Goal: Book appointment/travel/reservation

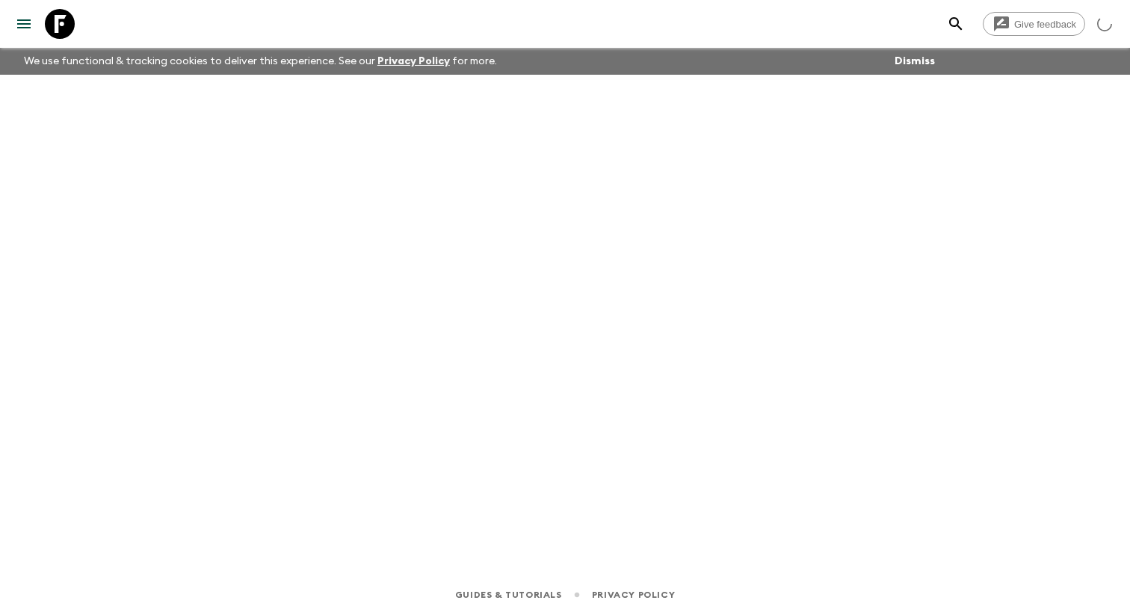
click at [18, 28] on icon "menu" at bounding box center [23, 23] width 13 height 9
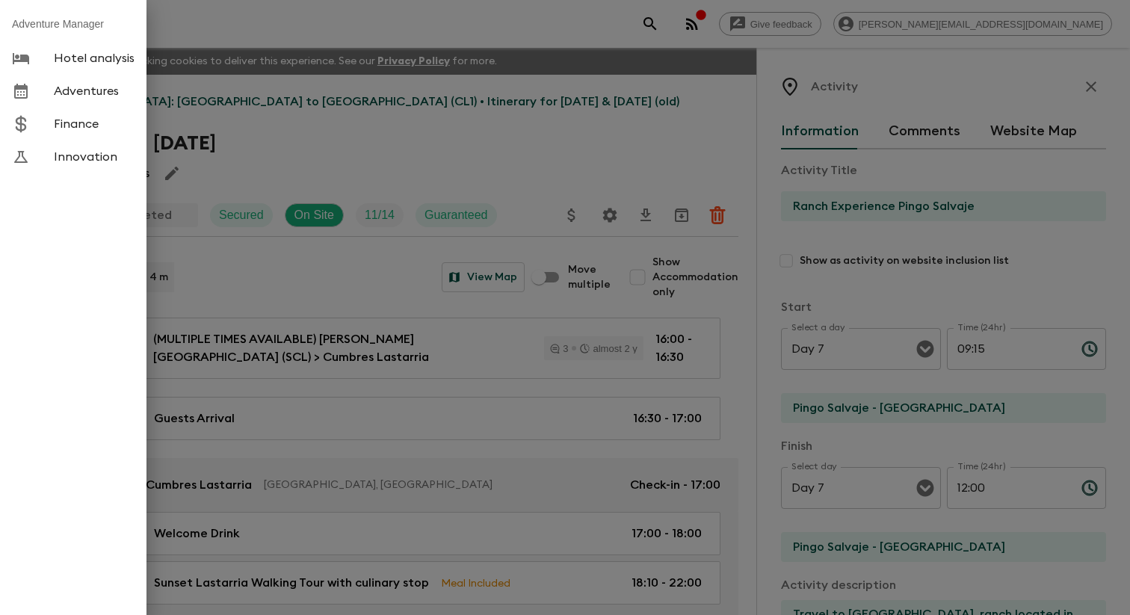
click at [95, 96] on span "Adventures" at bounding box center [94, 91] width 81 height 15
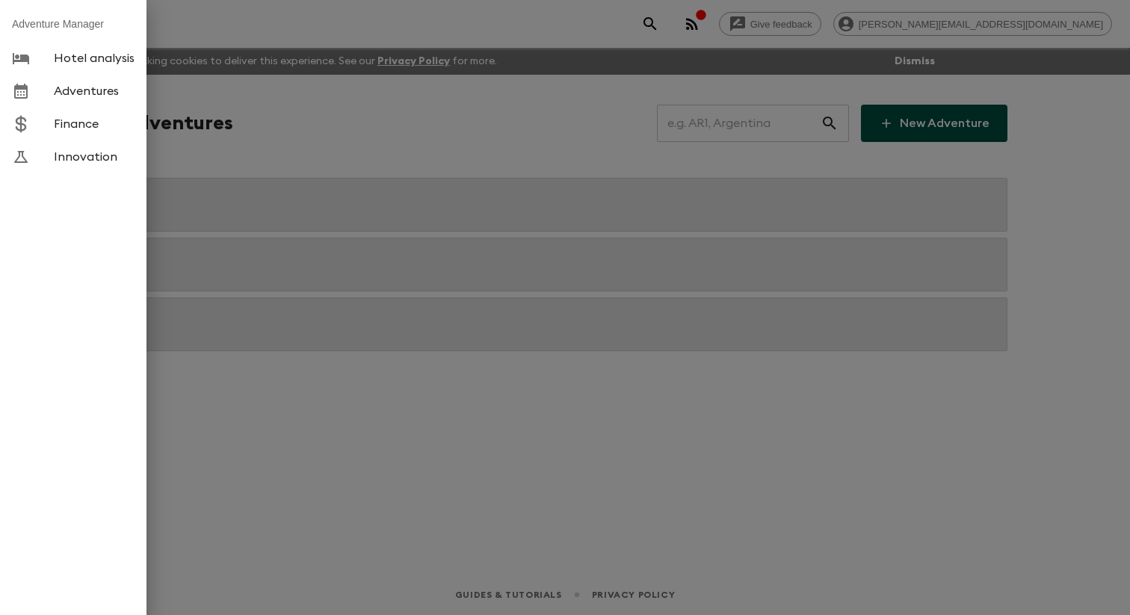
click at [451, 147] on div at bounding box center [565, 307] width 1130 height 615
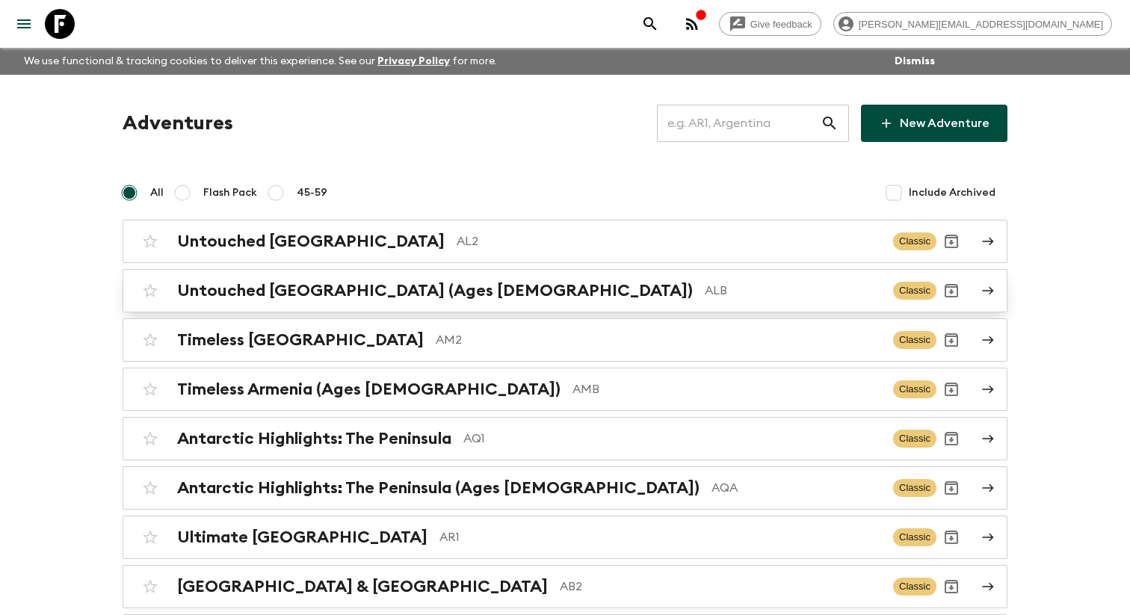
scroll to position [2899, 0]
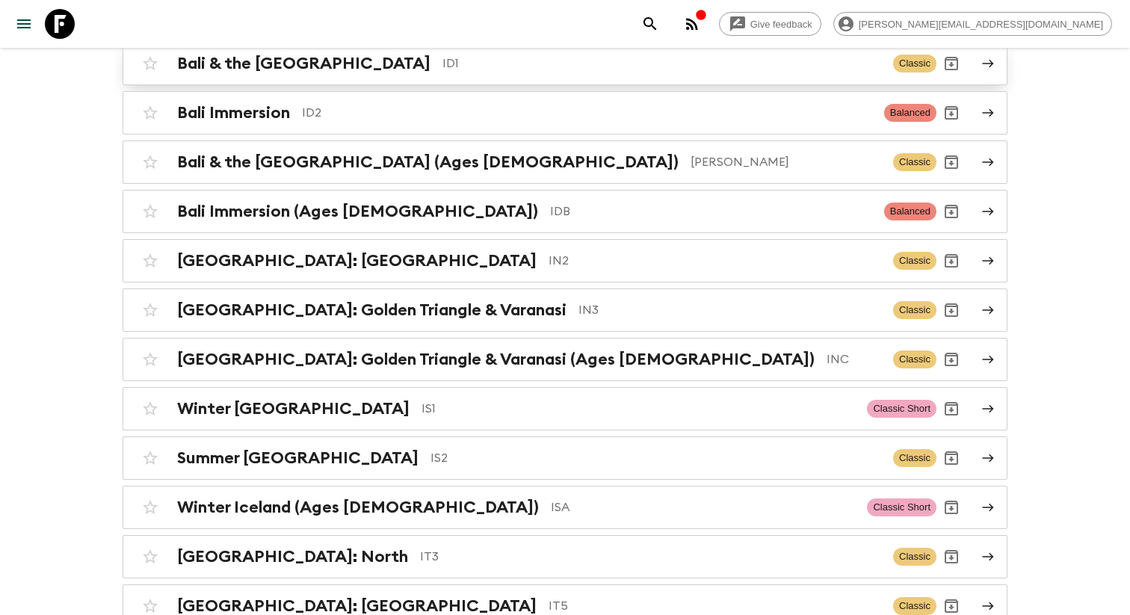
click at [442, 72] on p "ID1" at bounding box center [661, 64] width 439 height 18
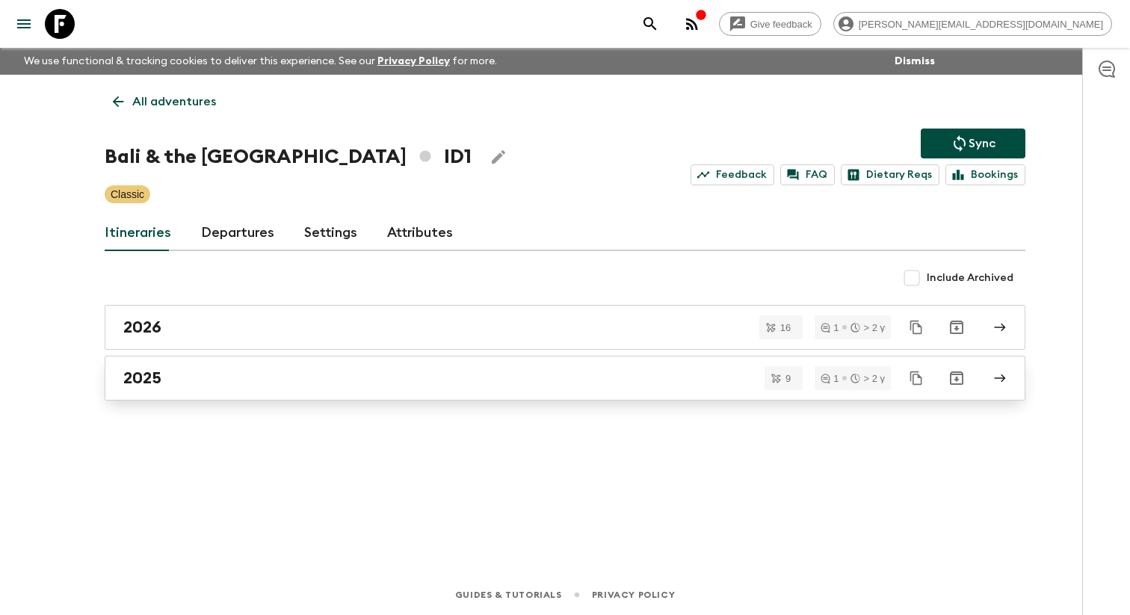
click at [152, 387] on h2 "2025" at bounding box center [142, 377] width 38 height 19
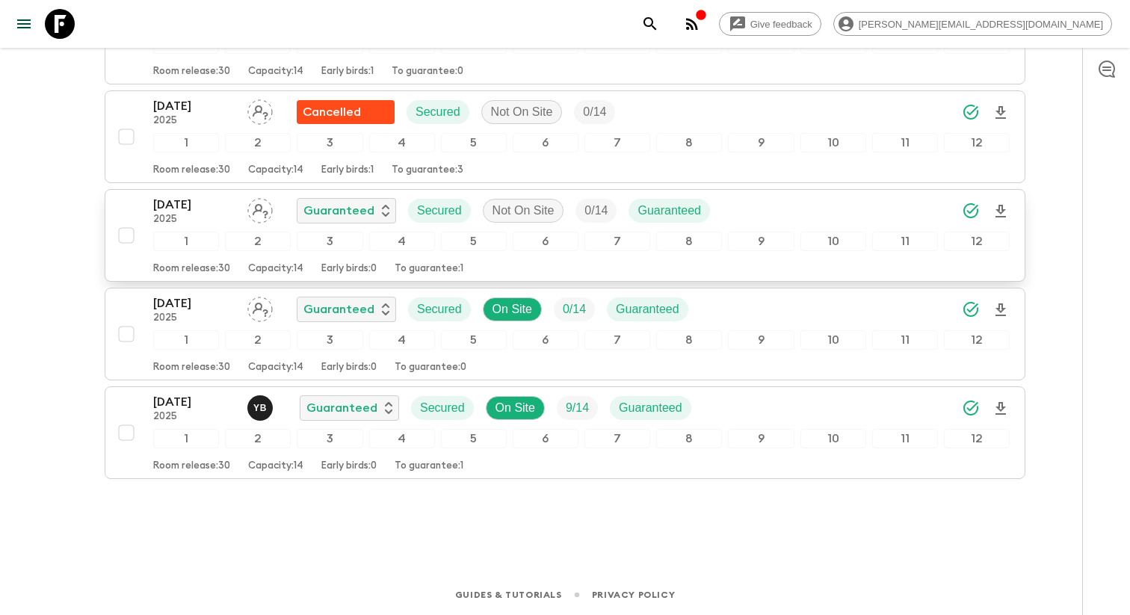
scroll to position [761, 0]
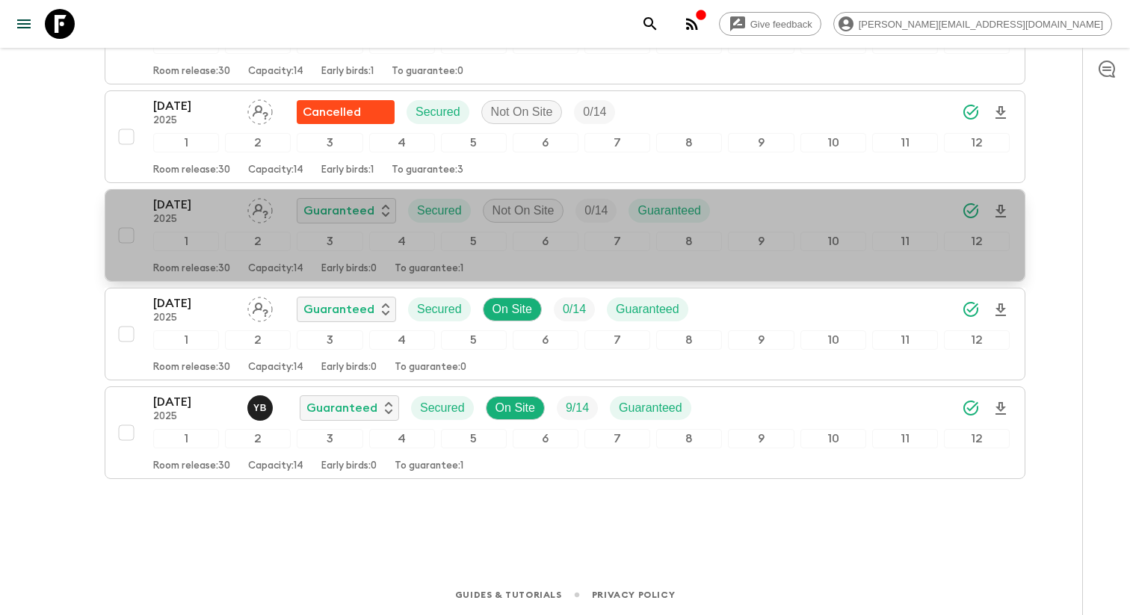
click at [217, 196] on p "[DATE]" at bounding box center [194, 205] width 82 height 18
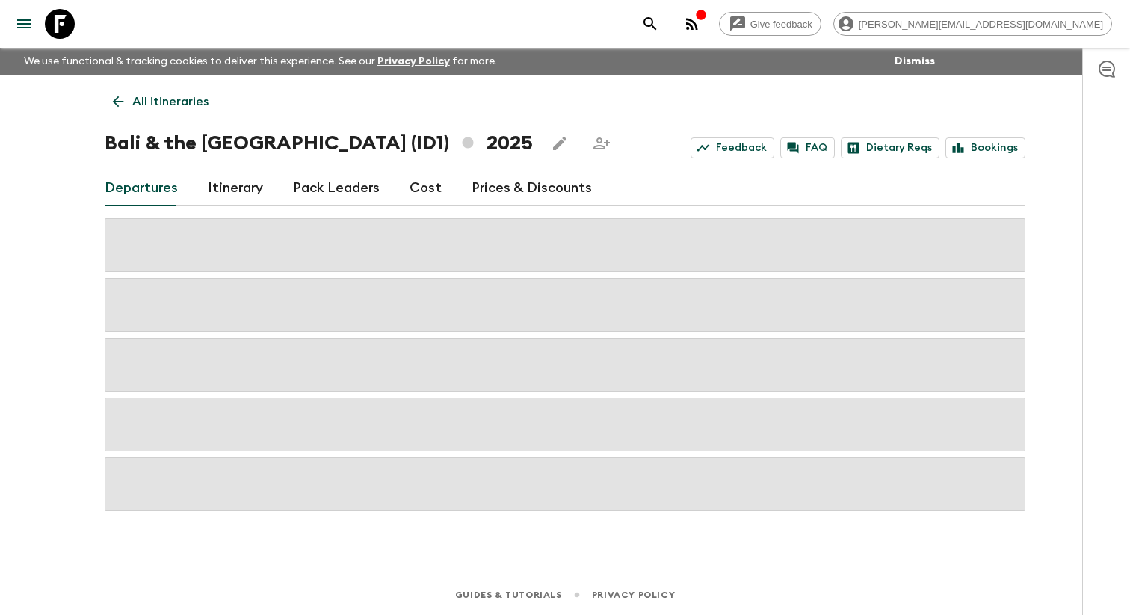
click at [249, 204] on link "Itinerary" at bounding box center [235, 188] width 55 height 36
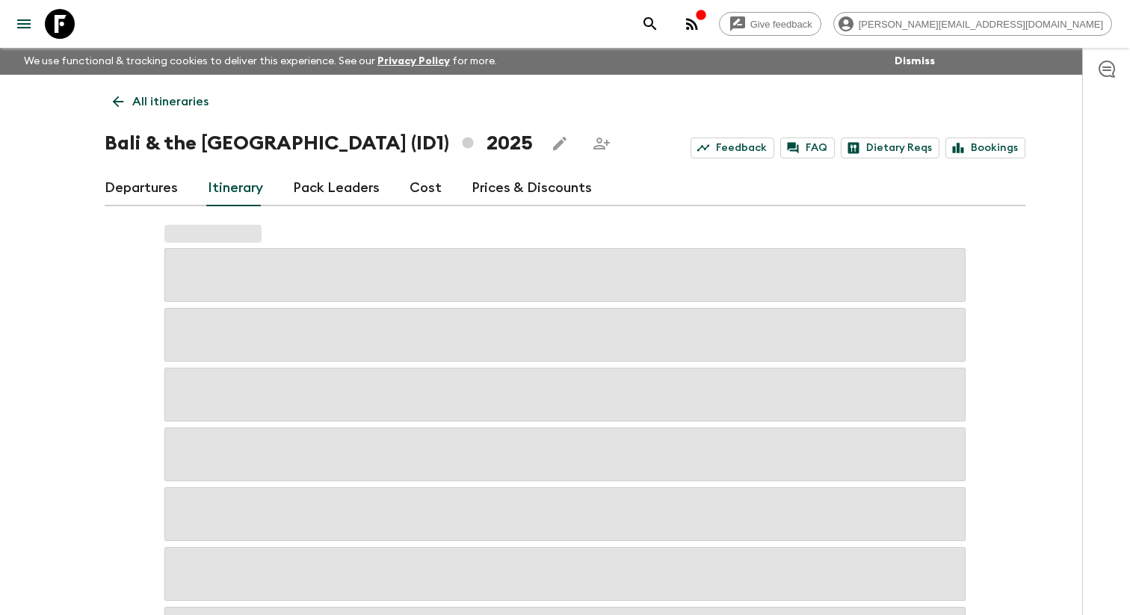
click at [132, 200] on link "Departures" at bounding box center [141, 188] width 73 height 36
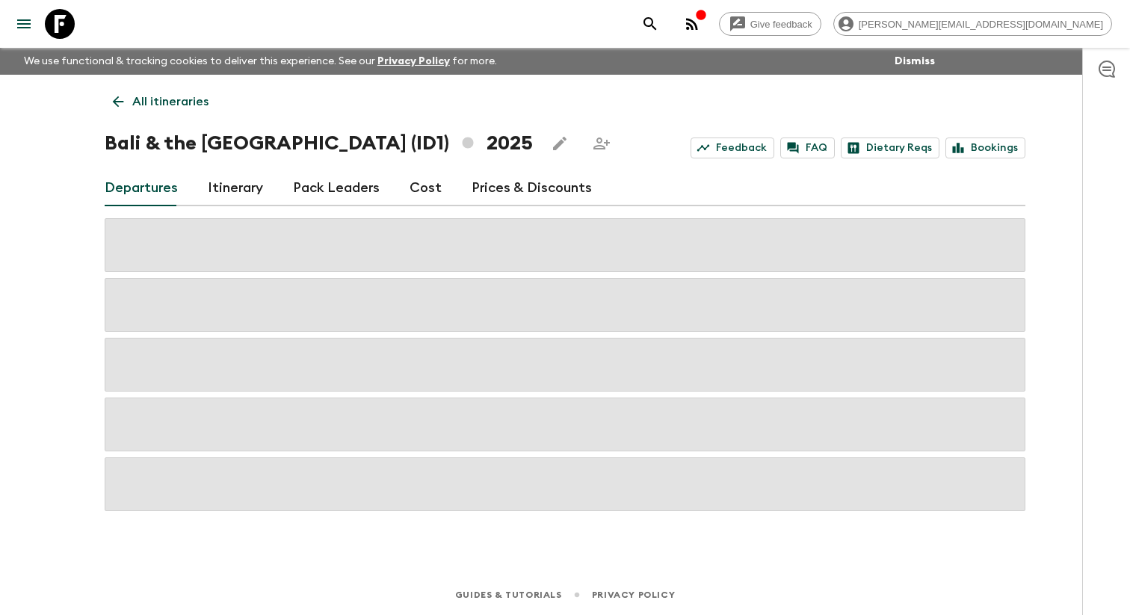
click at [186, 196] on div "Departures Itinerary Pack Leaders Cost Prices & Discounts" at bounding box center [565, 188] width 920 height 36
click at [166, 201] on link "Departures" at bounding box center [141, 188] width 73 height 36
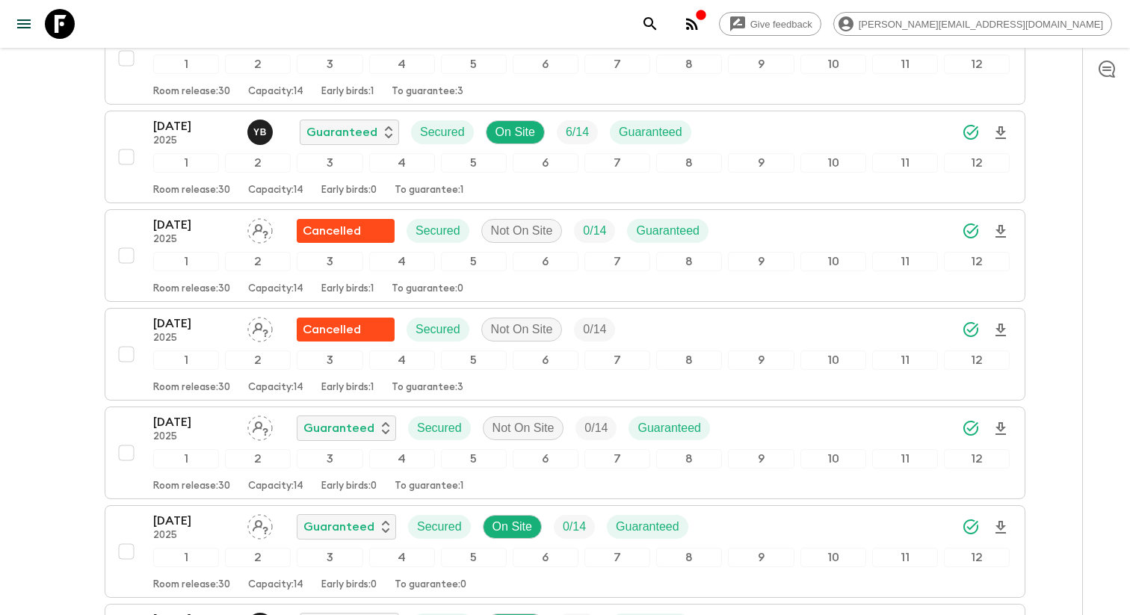
scroll to position [648, 0]
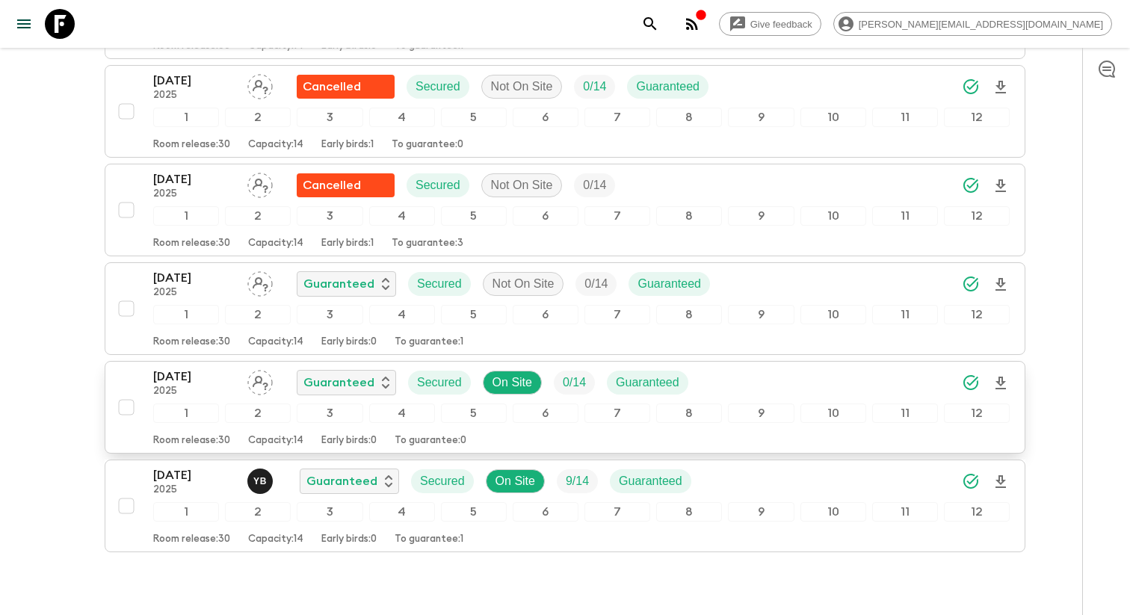
click at [179, 386] on p "[DATE]" at bounding box center [194, 377] width 82 height 18
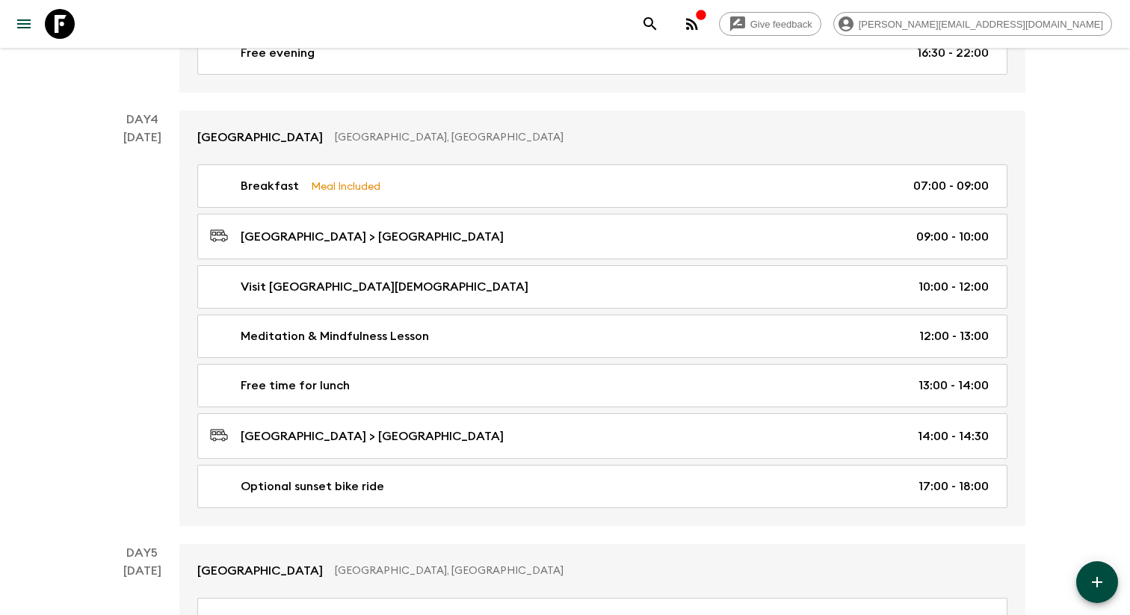
scroll to position [1162, 0]
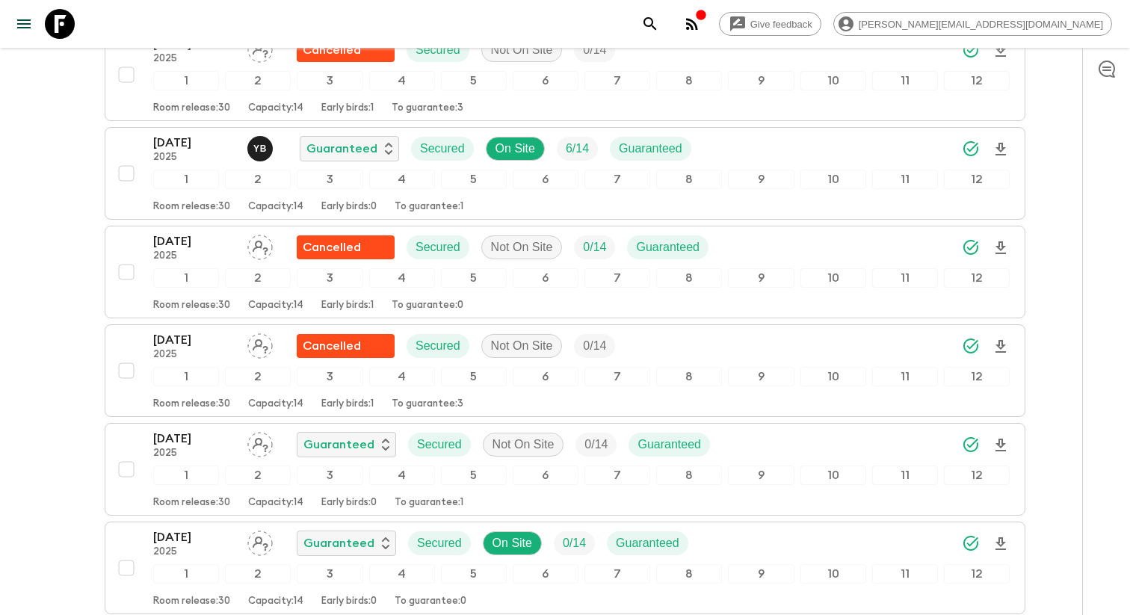
scroll to position [482, 0]
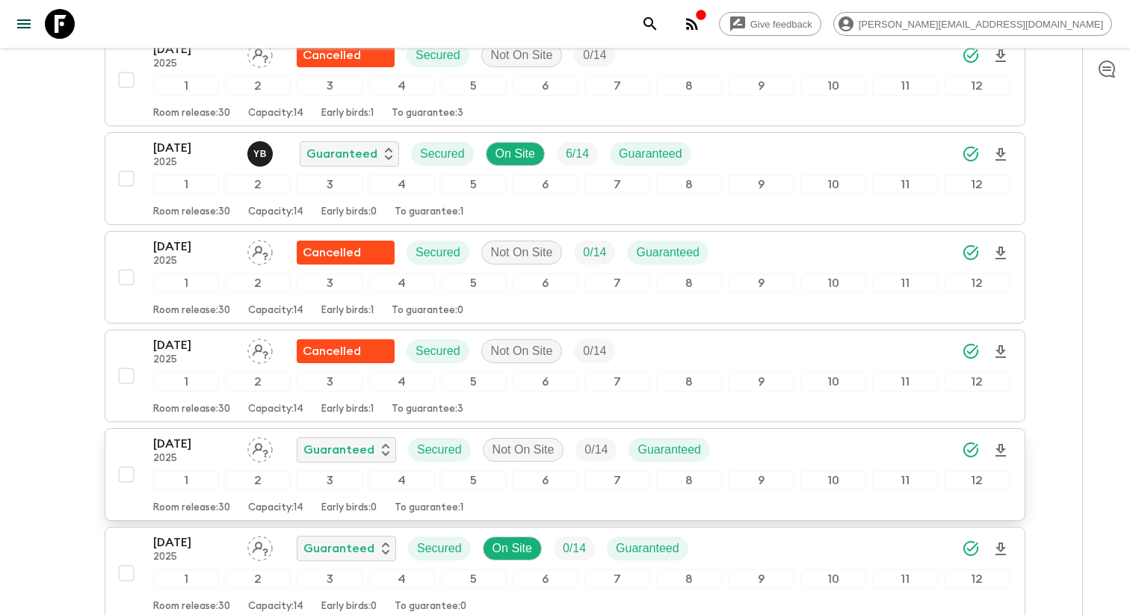
click at [196, 465] on p "2025" at bounding box center [194, 459] width 82 height 12
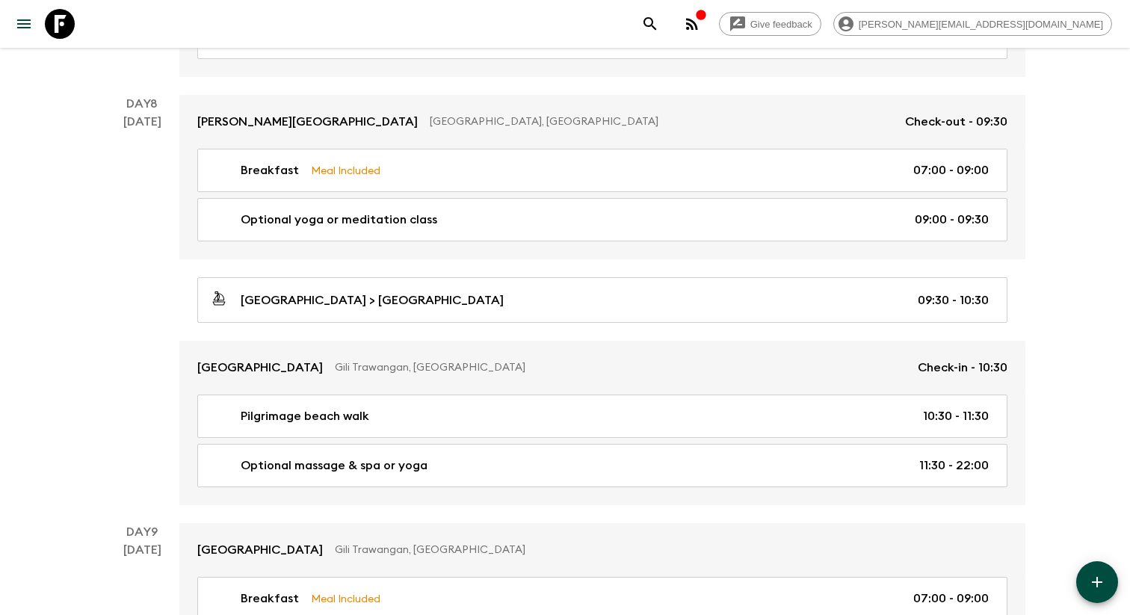
scroll to position [2801, 0]
